Goal: Transaction & Acquisition: Purchase product/service

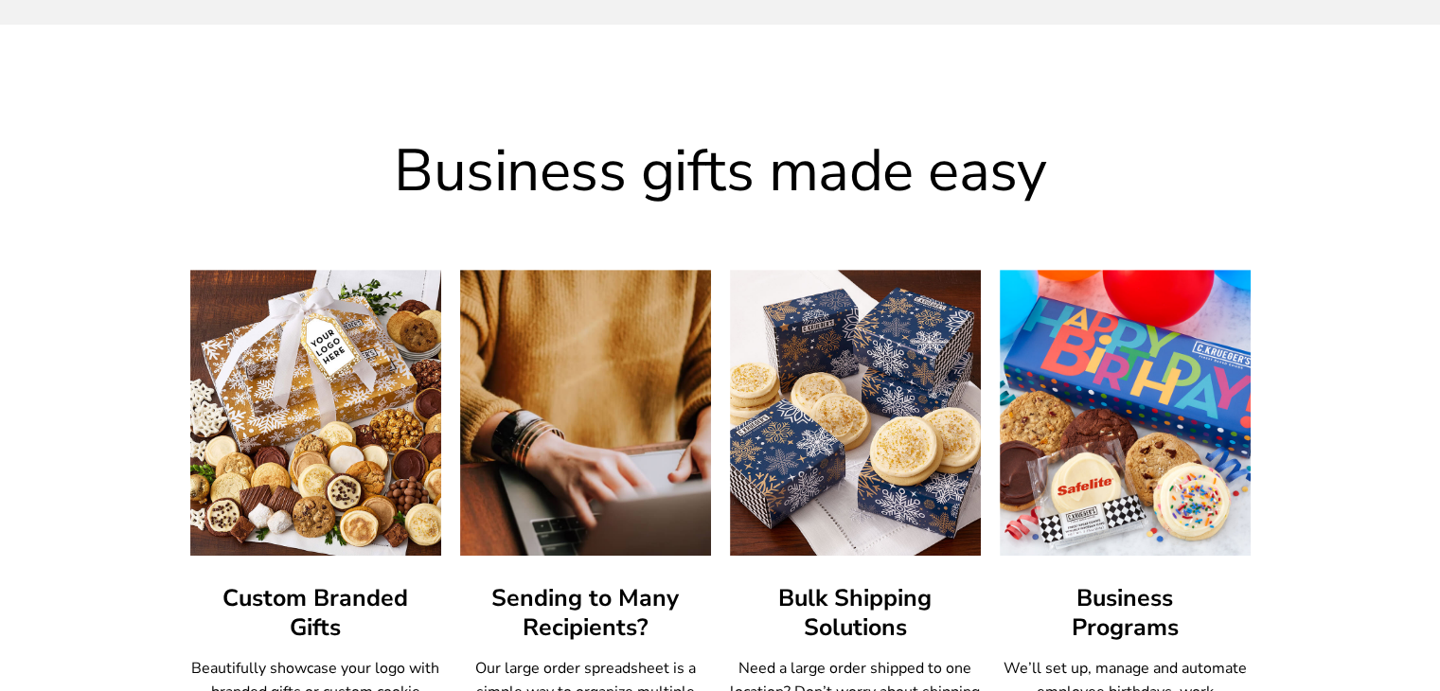
scroll to position [919, 0]
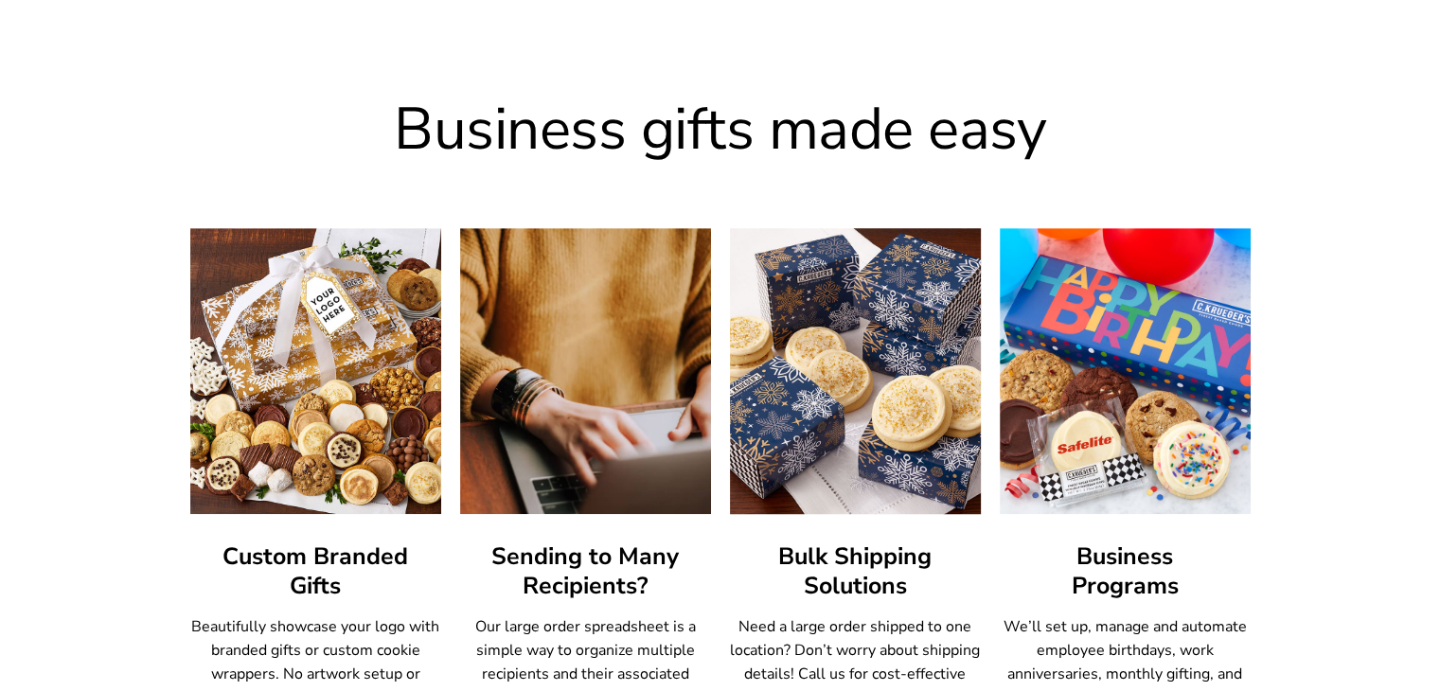
click at [829, 361] on img at bounding box center [855, 371] width 276 height 314
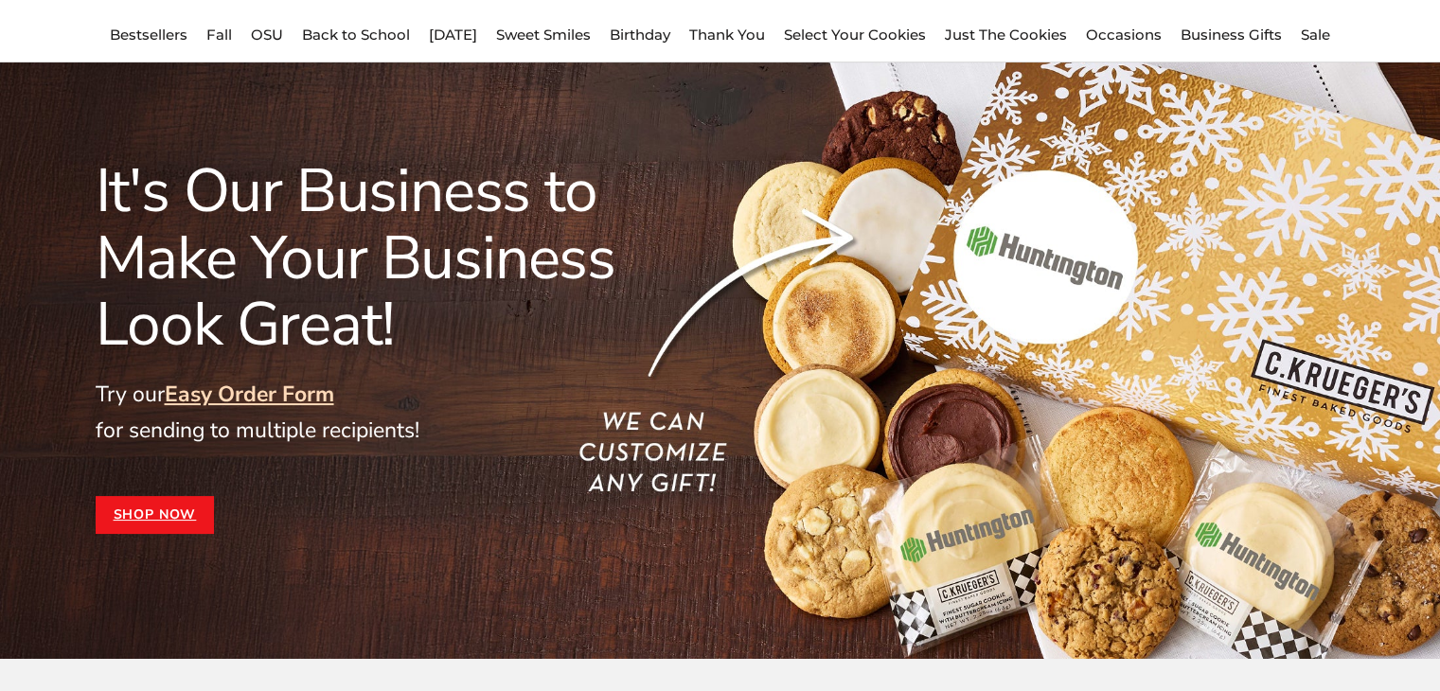
scroll to position [0, 0]
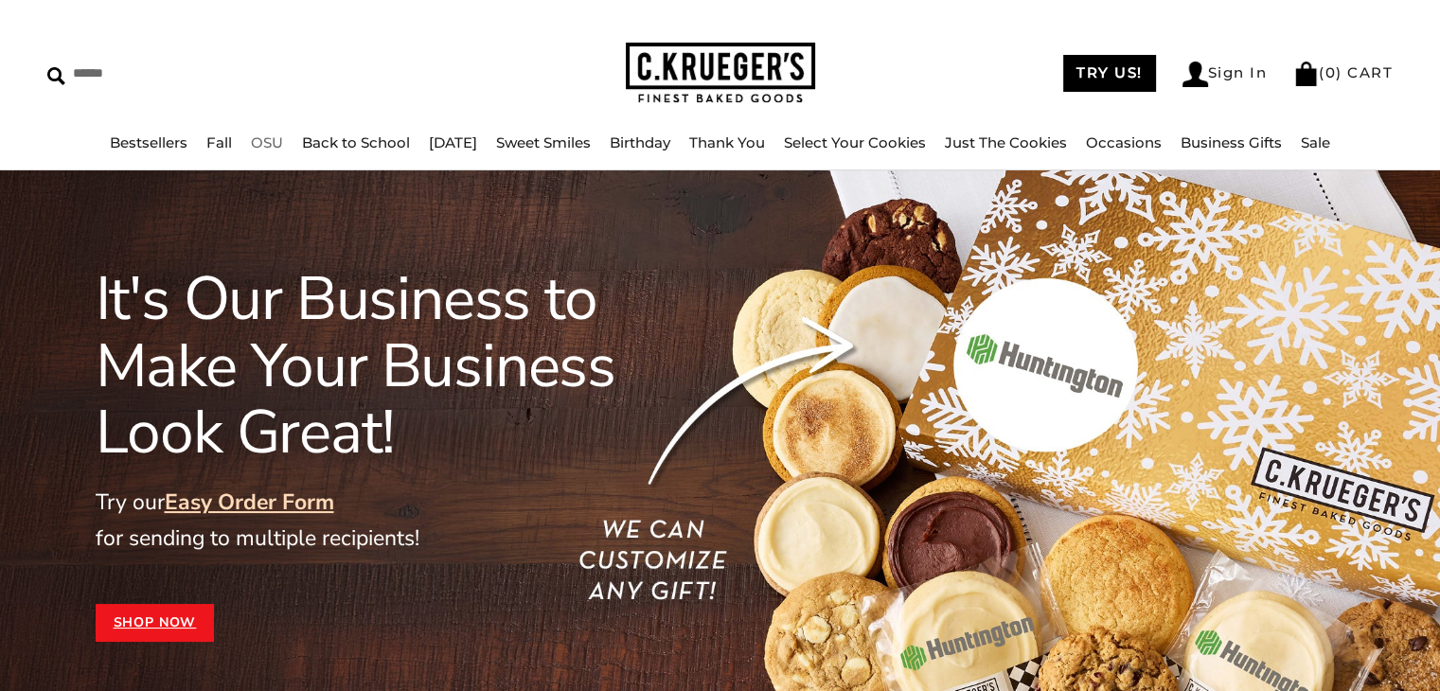
click at [257, 146] on link "OSU" at bounding box center [267, 142] width 32 height 18
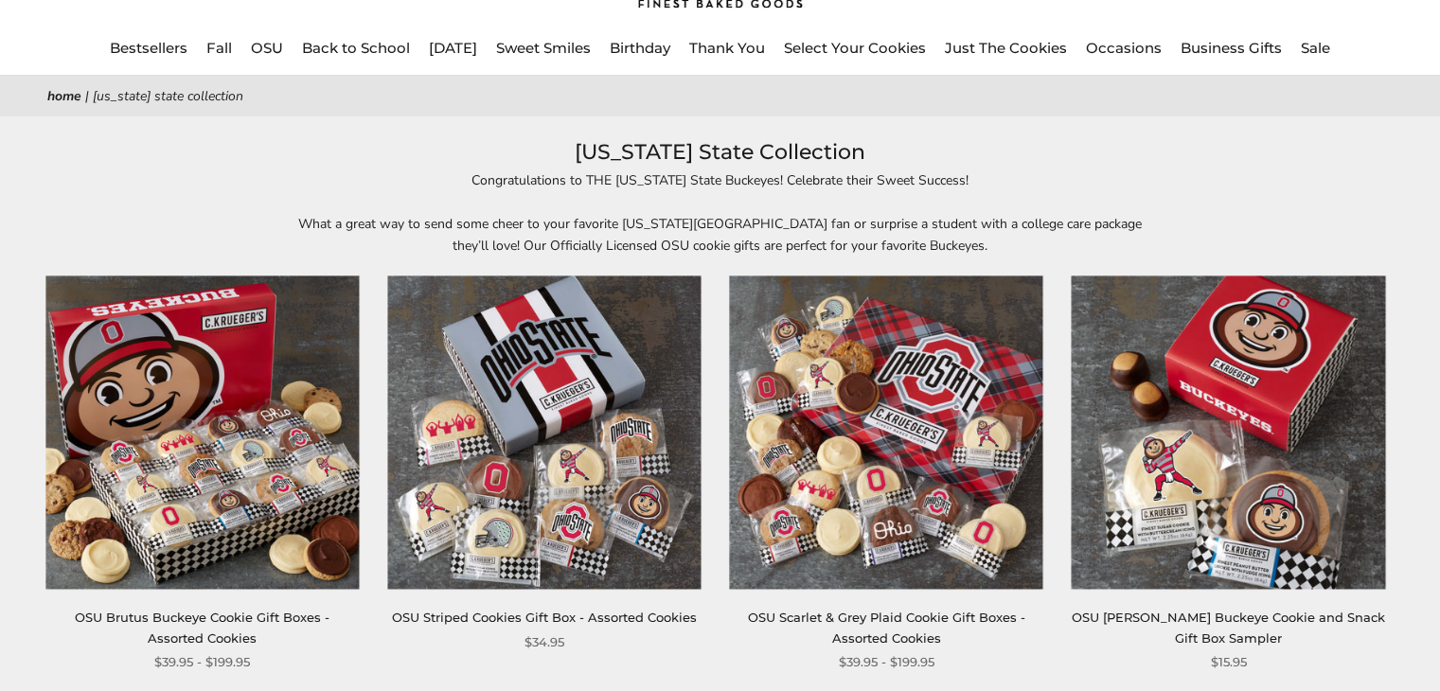
scroll to position [142, 0]
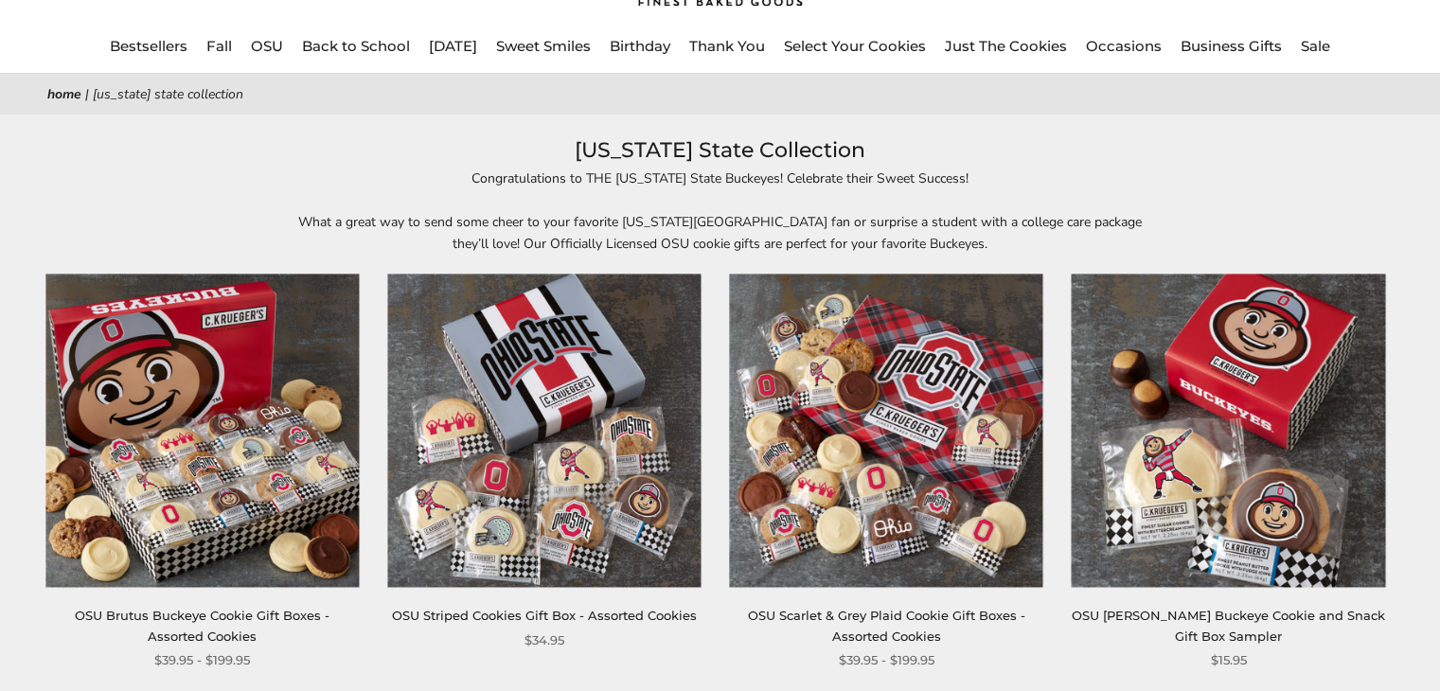
click at [634, 567] on img at bounding box center [543, 430] width 313 height 313
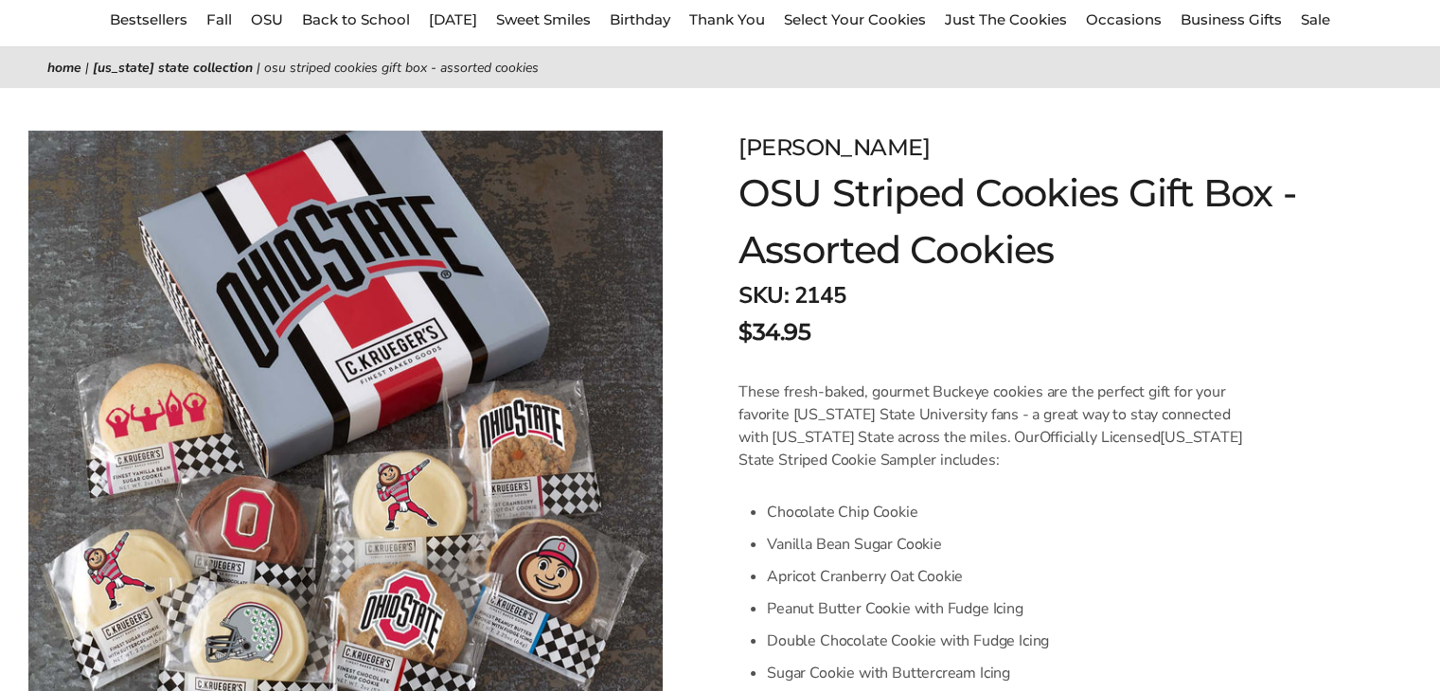
scroll to position [172, 0]
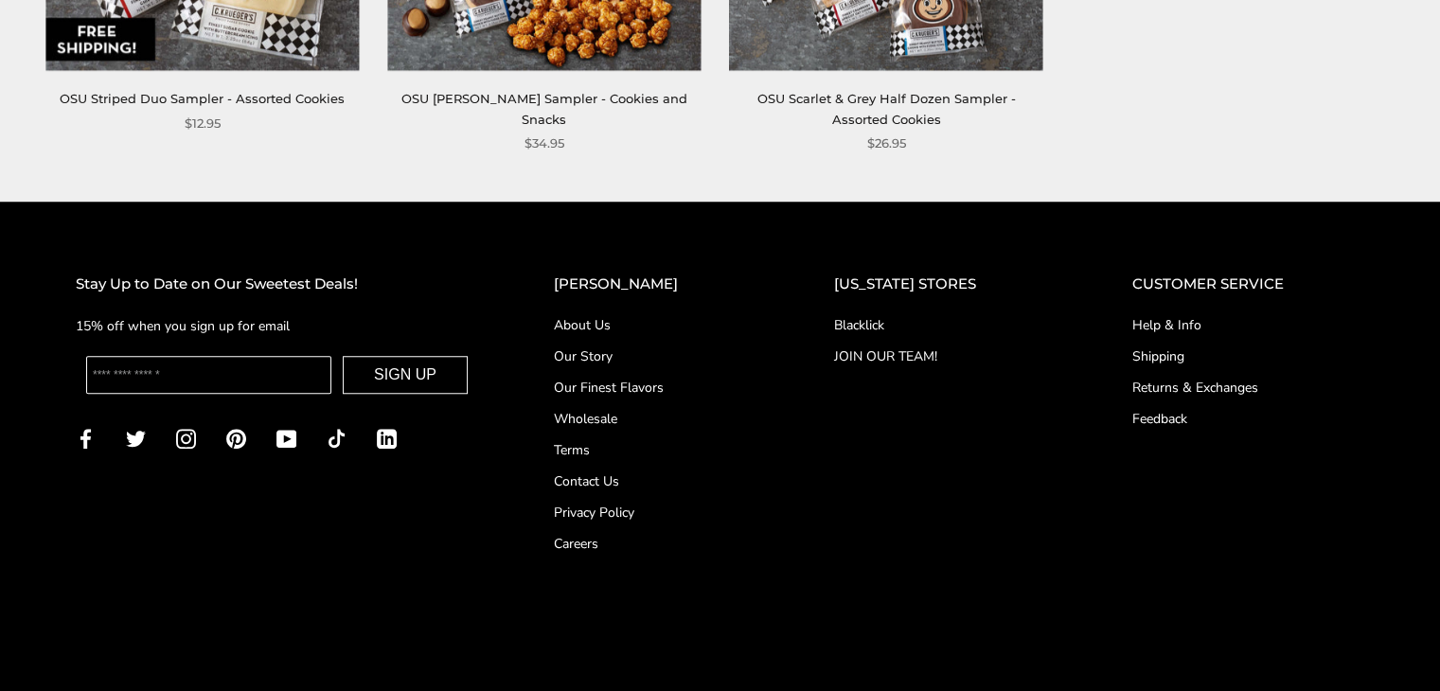
scroll to position [1549, 0]
